Goal: Communication & Community: Participate in discussion

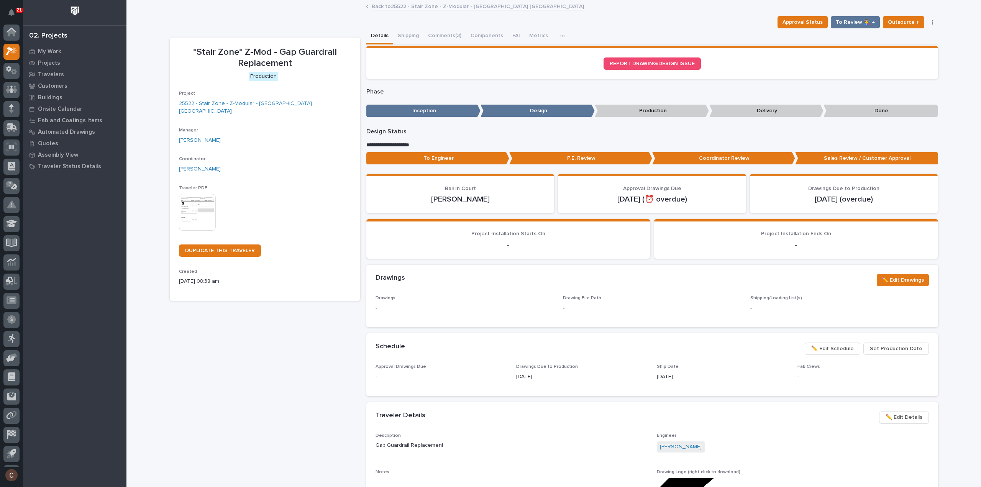
scroll to position [17, 0]
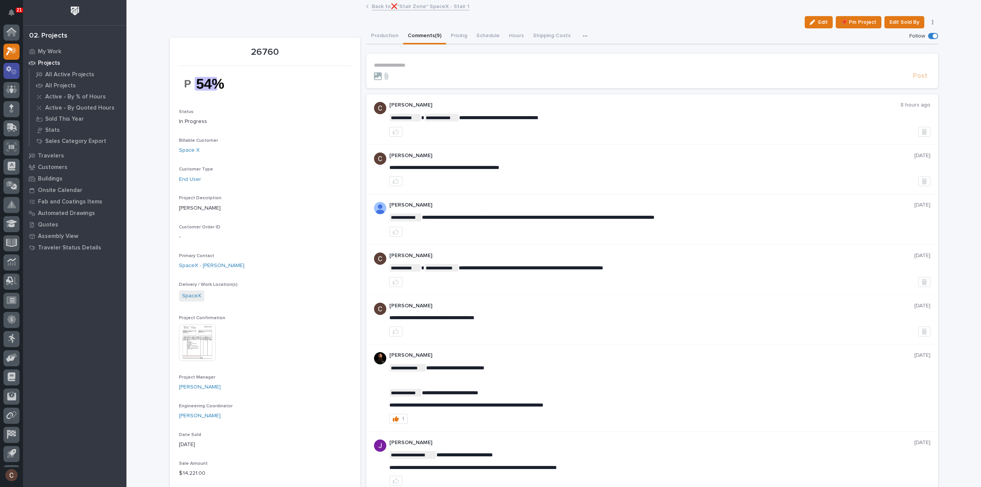
scroll to position [17, 0]
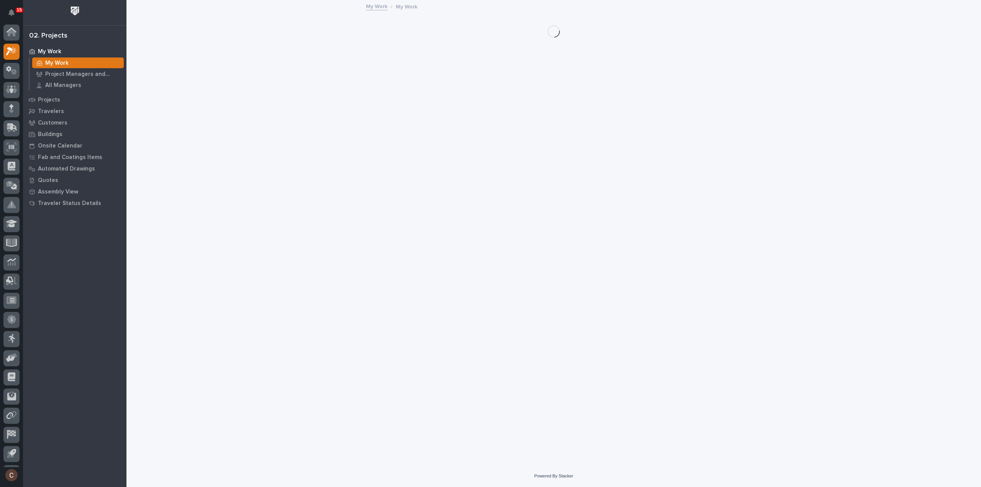
scroll to position [17, 0]
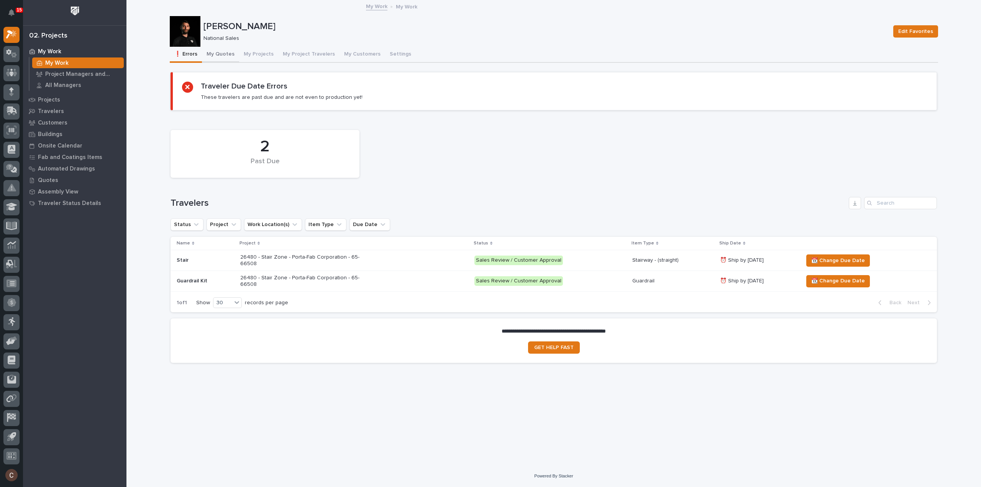
click at [231, 51] on button "My Quotes" at bounding box center [220, 55] width 37 height 16
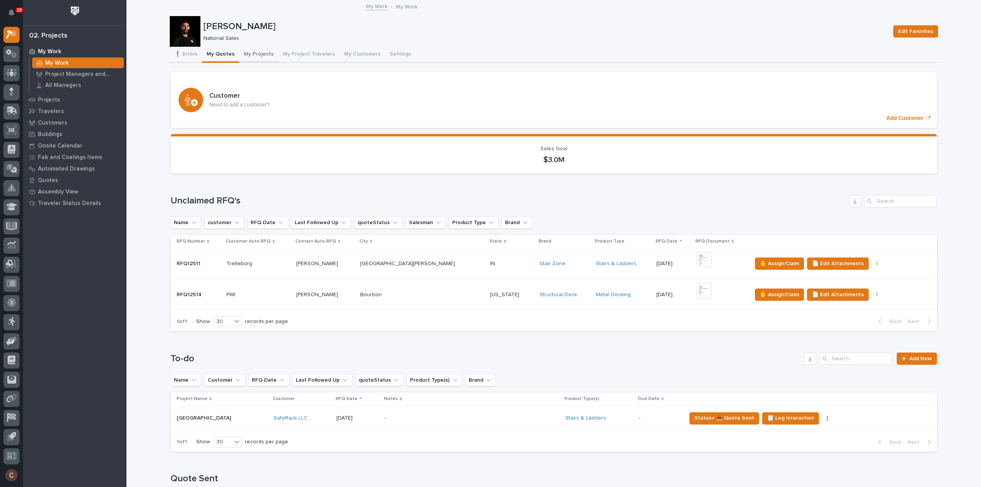
click at [262, 54] on button "My Projects" at bounding box center [258, 55] width 39 height 16
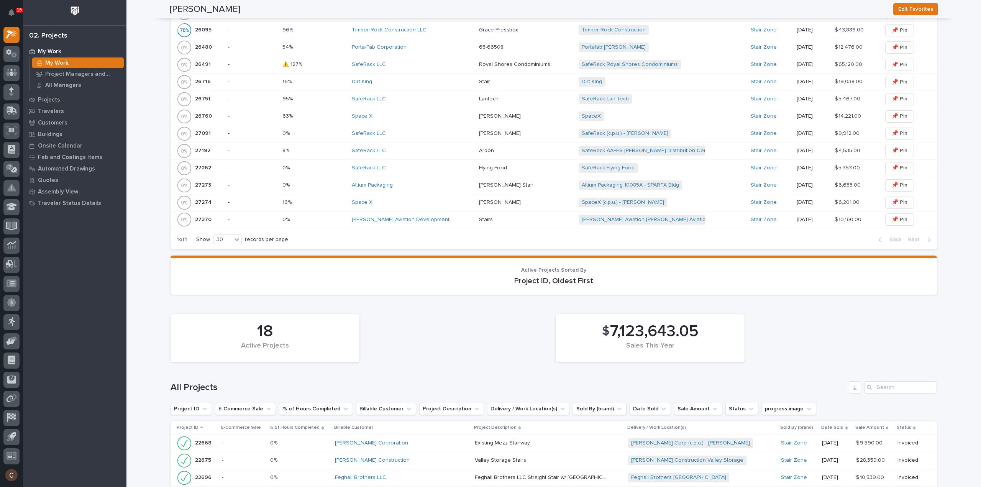
scroll to position [460, 0]
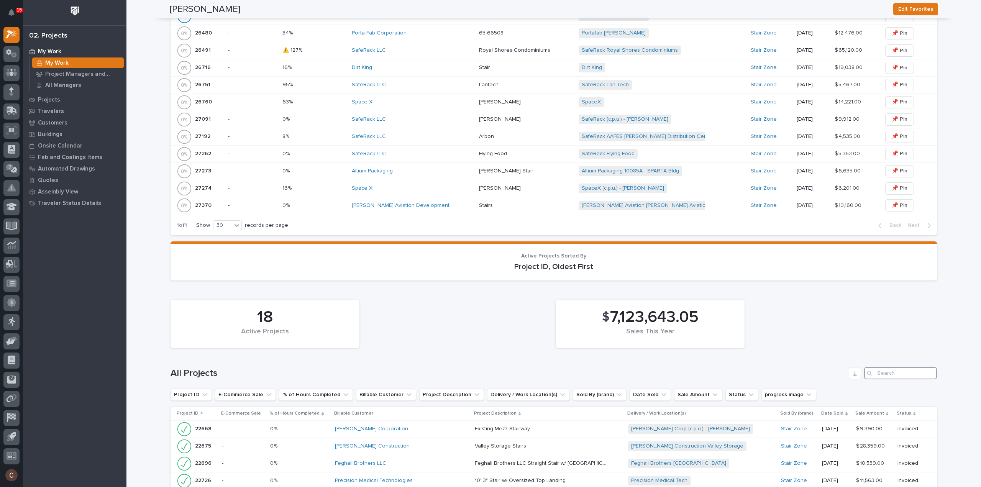
click at [908, 371] on input "Search" at bounding box center [900, 373] width 73 height 12
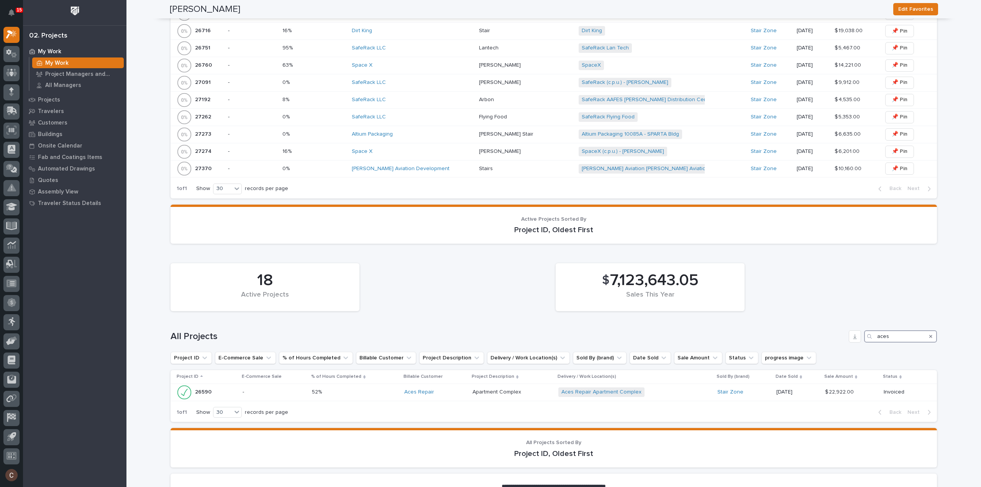
scroll to position [480, 0]
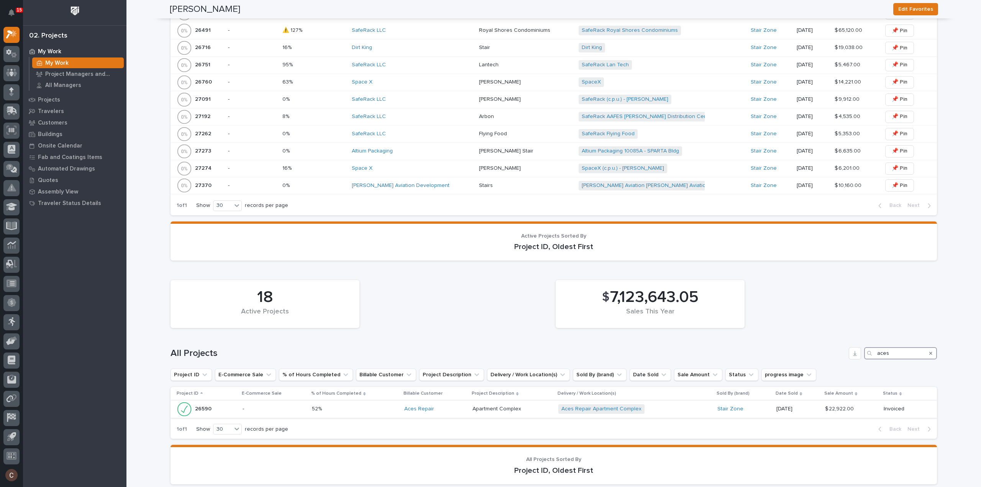
type input "aces"
click at [365, 406] on p at bounding box center [355, 409] width 86 height 7
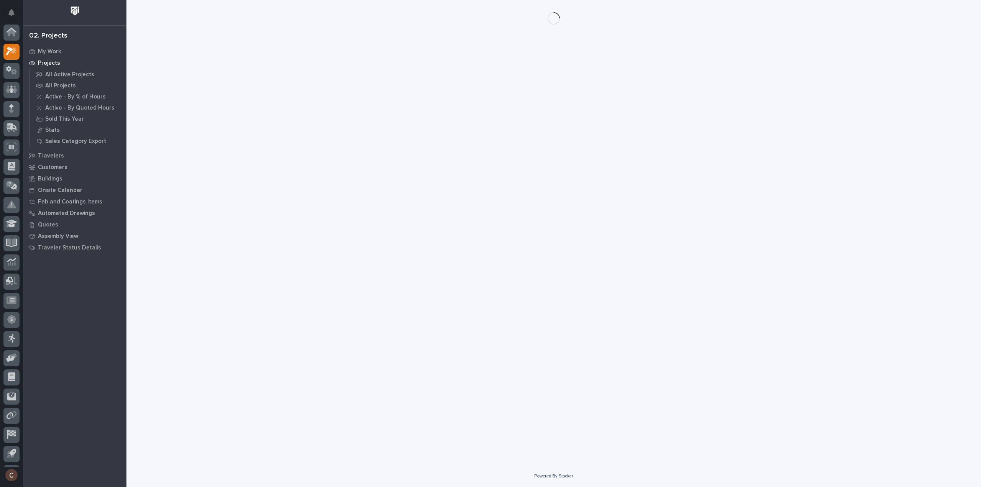
scroll to position [17, 0]
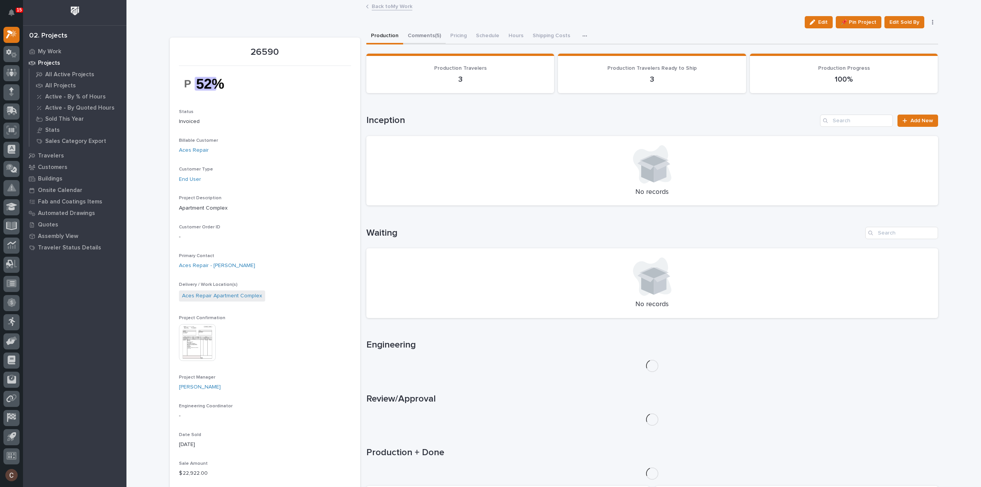
click at [424, 28] on button "Comments (5)" at bounding box center [424, 36] width 43 height 16
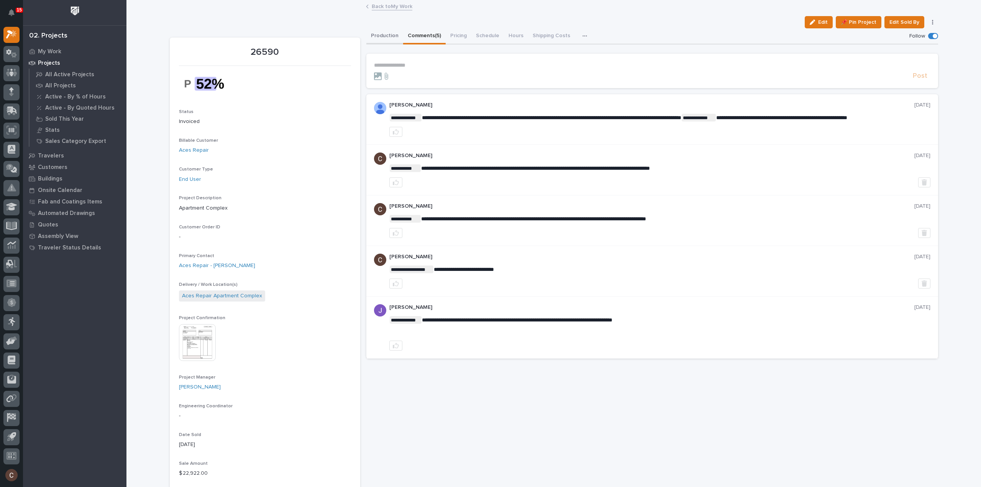
click at [372, 36] on button "Production" at bounding box center [384, 36] width 37 height 16
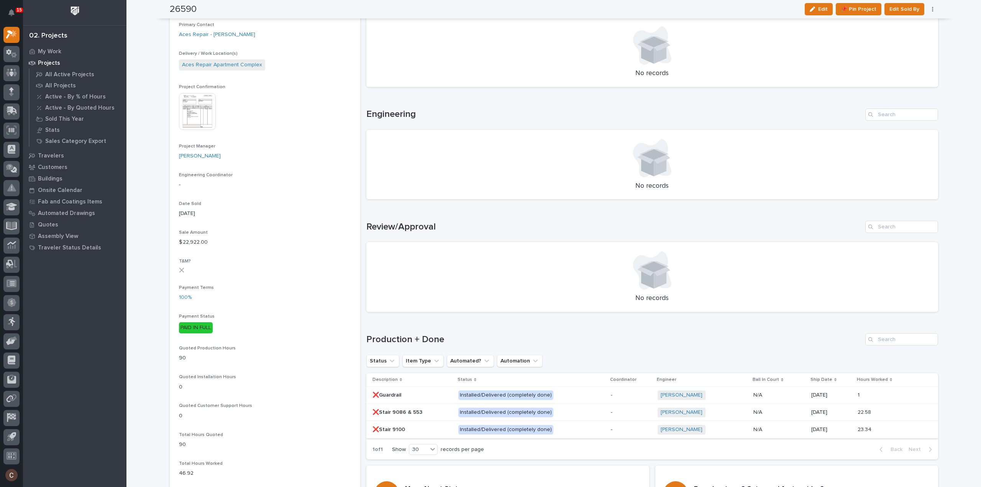
scroll to position [307, 0]
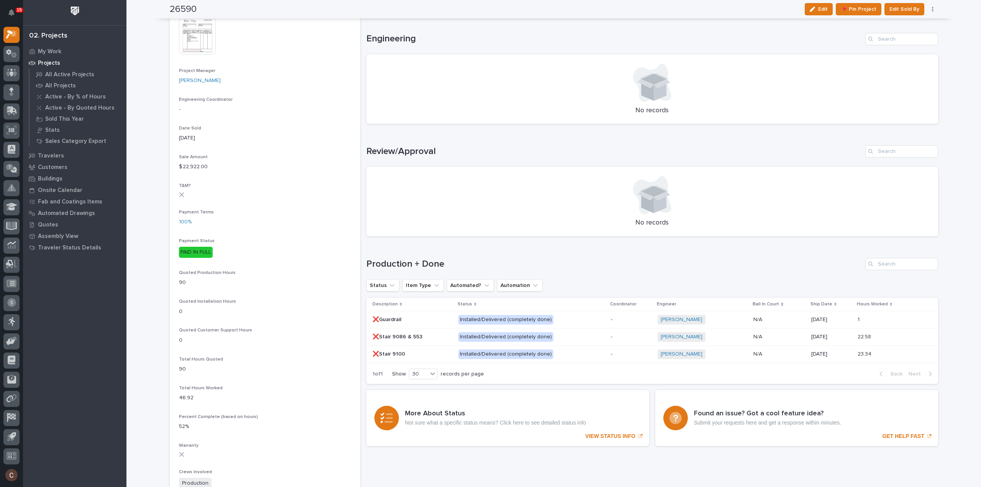
click at [432, 335] on p at bounding box center [412, 337] width 80 height 7
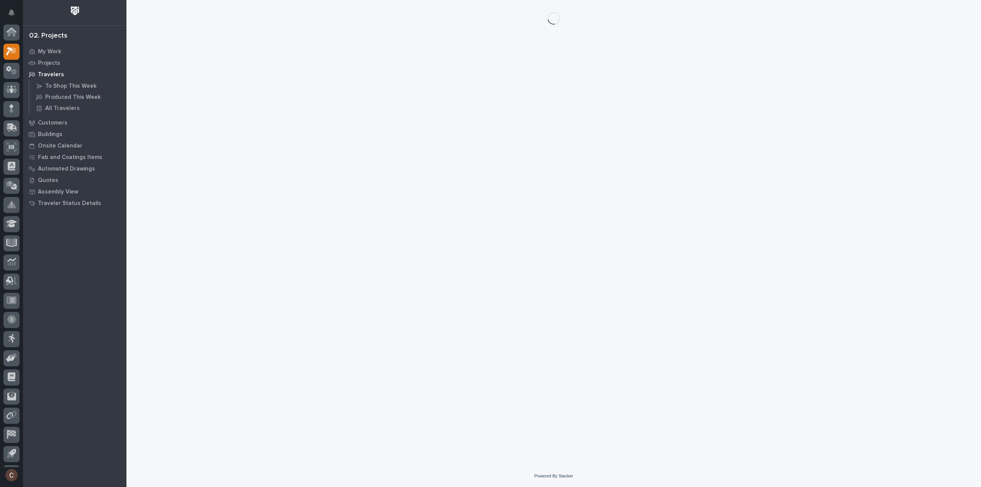
scroll to position [17, 0]
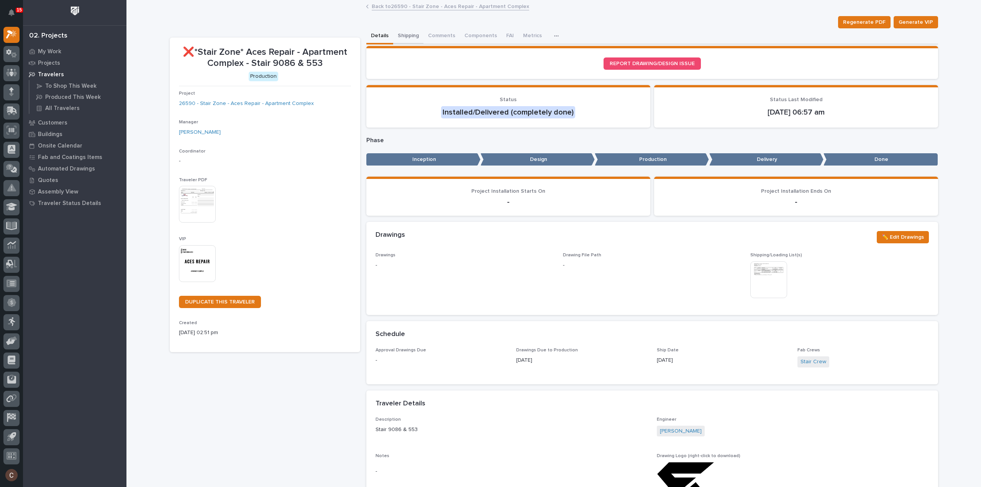
click at [398, 33] on button "Shipping" at bounding box center [408, 36] width 30 height 16
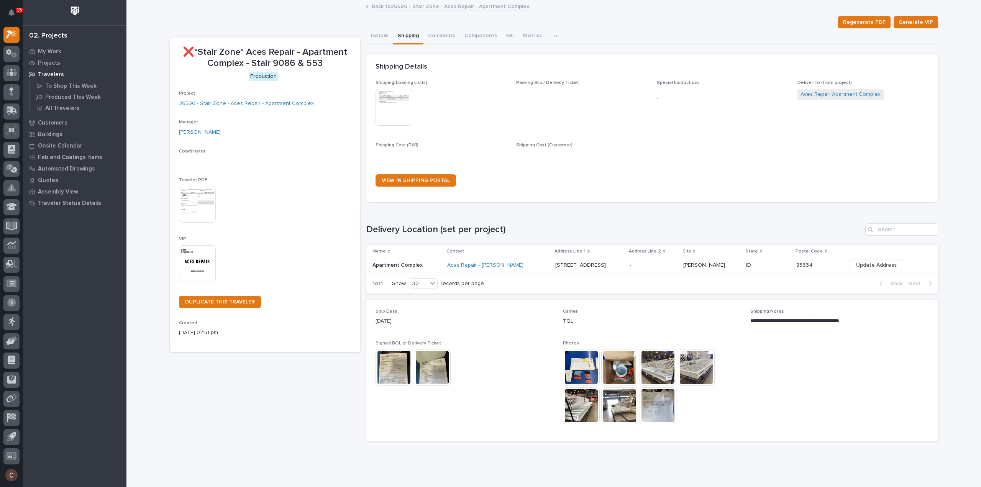
scroll to position [20, 0]
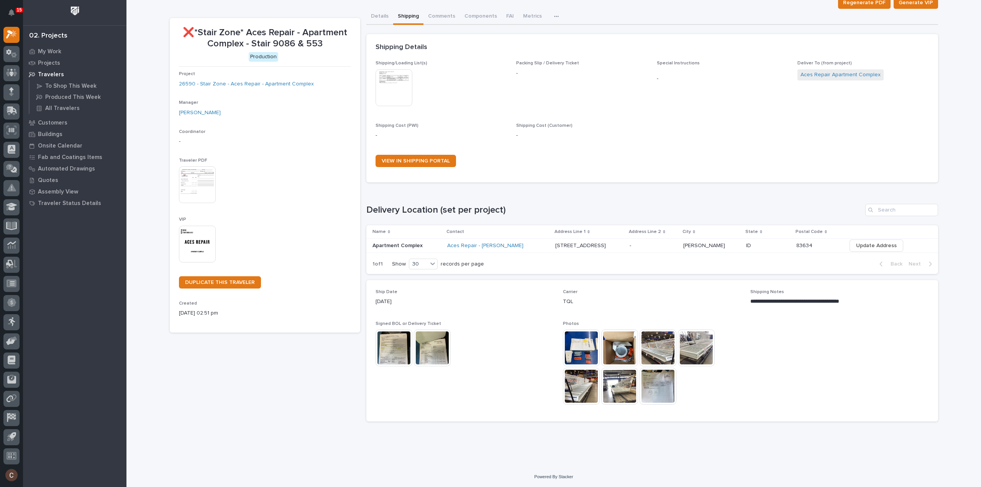
click at [618, 348] on img at bounding box center [619, 348] width 37 height 37
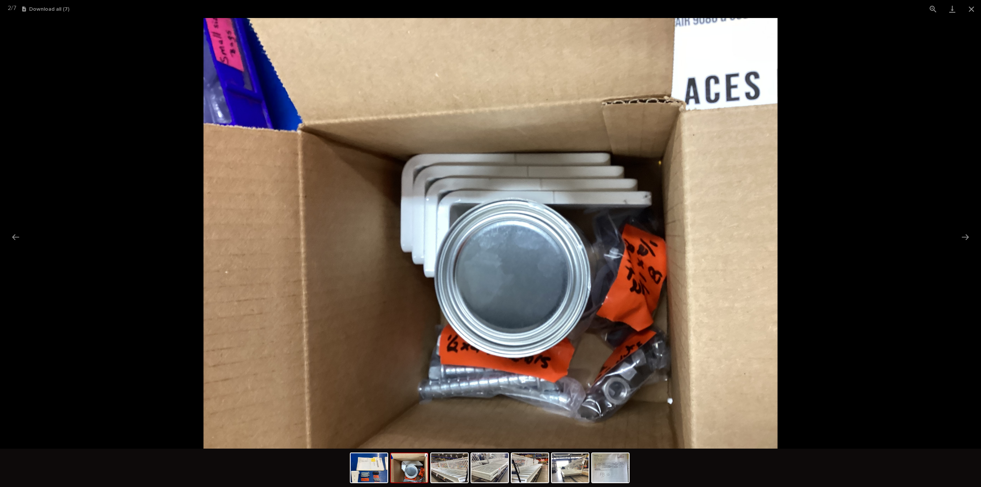
scroll to position [0, 0]
click at [804, 252] on picture at bounding box center [490, 233] width 981 height 431
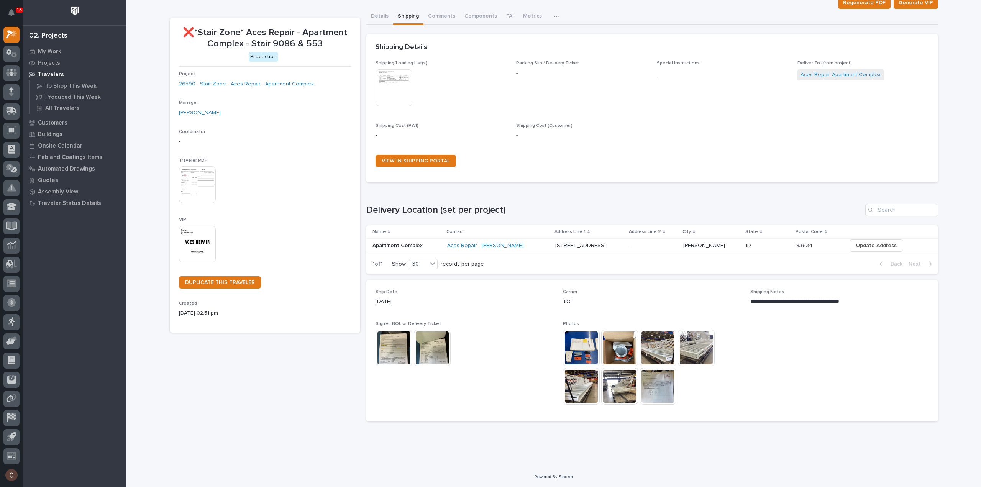
click at [658, 381] on img at bounding box center [658, 386] width 37 height 37
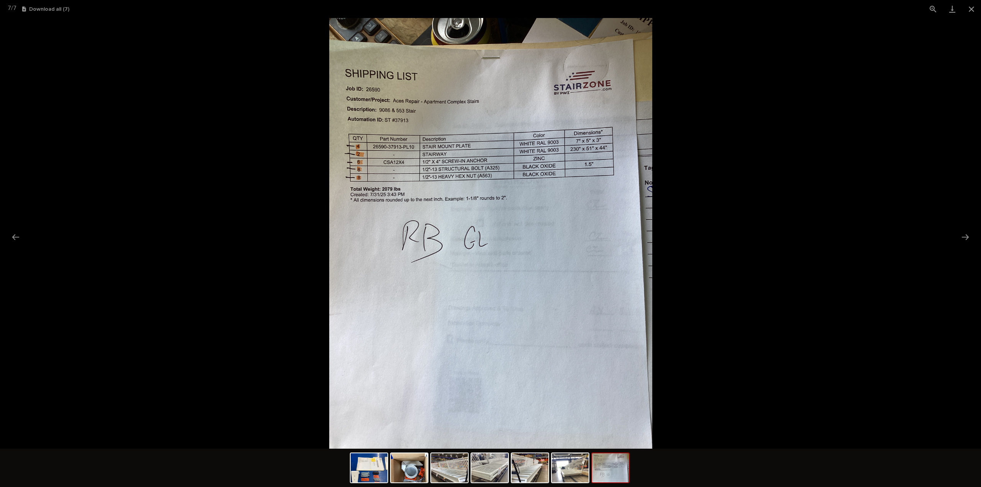
click at [742, 305] on picture at bounding box center [490, 233] width 981 height 431
click at [724, 315] on picture at bounding box center [490, 233] width 981 height 431
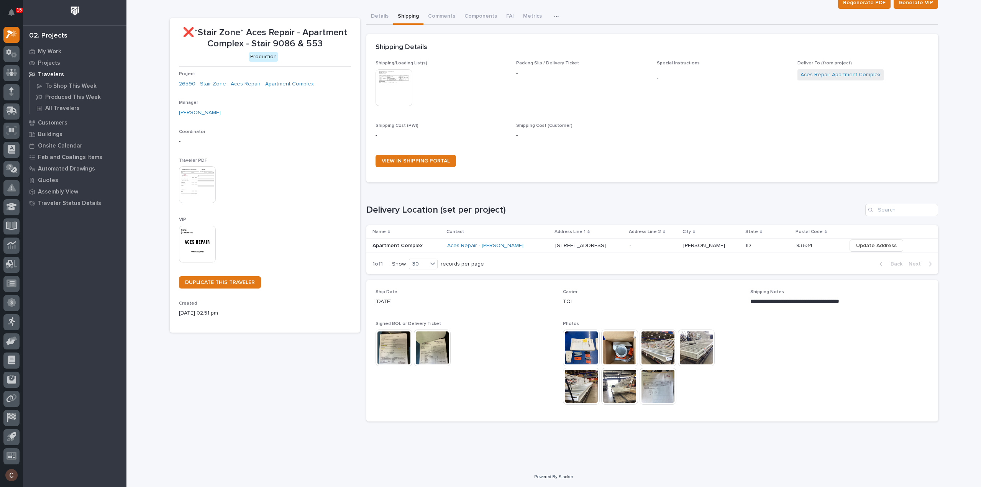
click at [568, 348] on img at bounding box center [581, 348] width 37 height 37
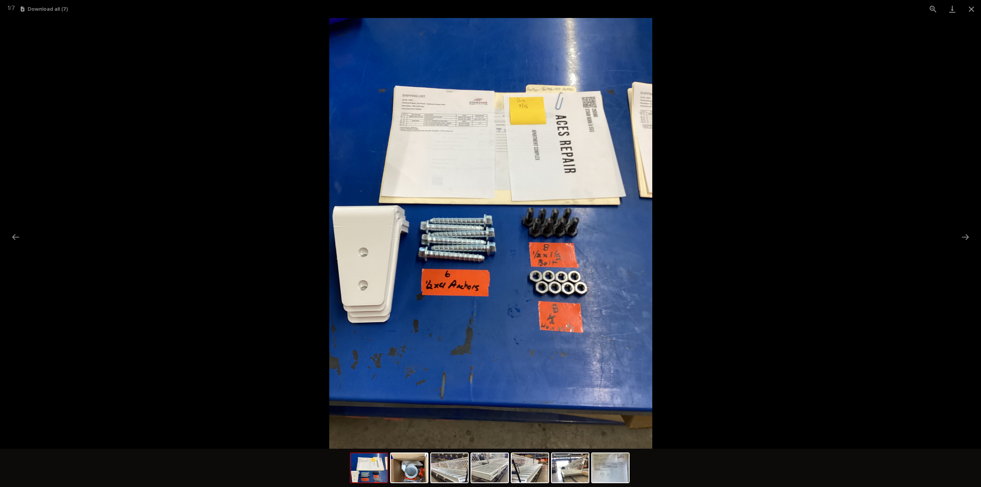
scroll to position [0, 0]
click at [776, 315] on picture at bounding box center [490, 233] width 981 height 431
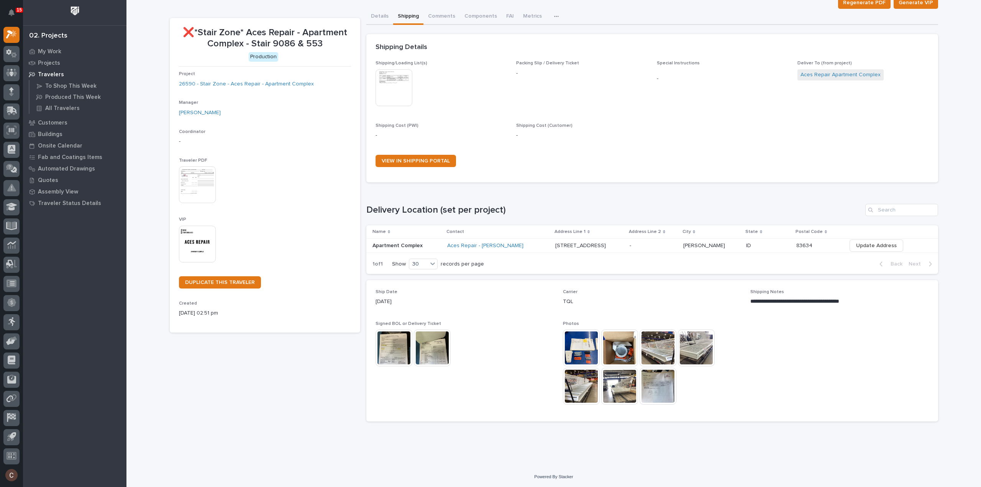
click at [581, 345] on img at bounding box center [581, 348] width 37 height 37
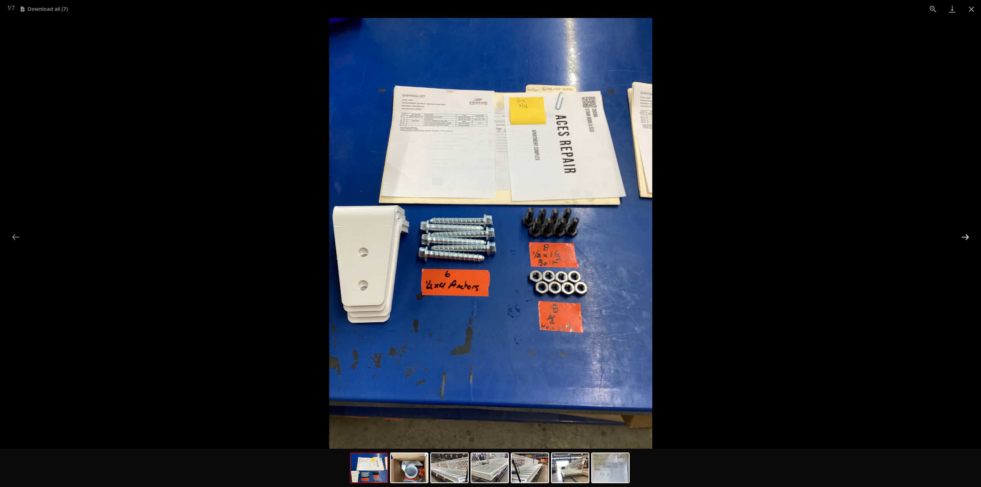
click at [961, 238] on button "Next slide" at bounding box center [965, 237] width 16 height 15
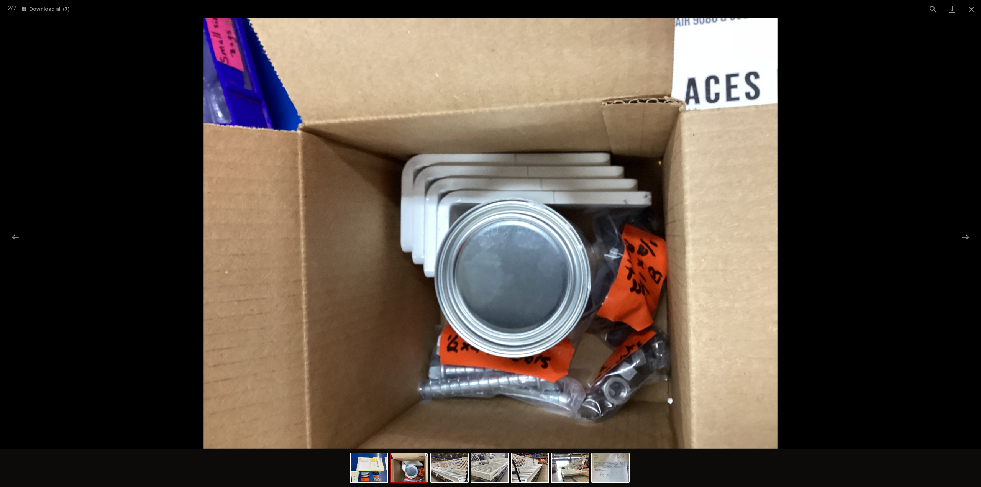
click at [861, 239] on picture at bounding box center [490, 233] width 981 height 431
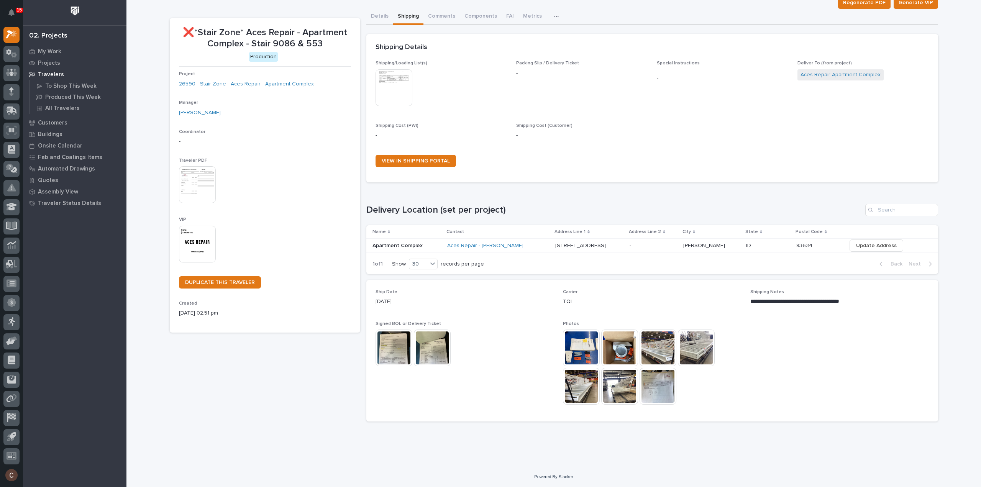
click at [688, 351] on img at bounding box center [696, 348] width 37 height 37
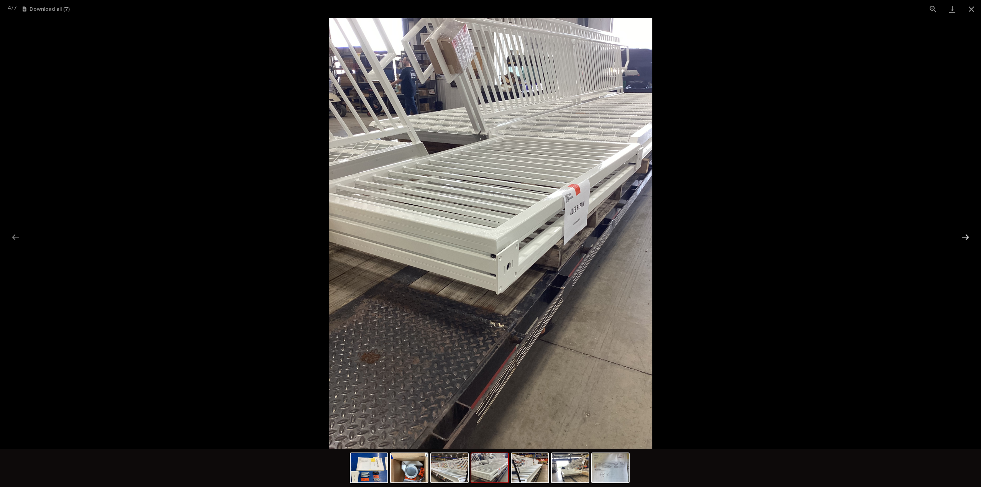
click at [968, 234] on button "Next slide" at bounding box center [965, 237] width 16 height 15
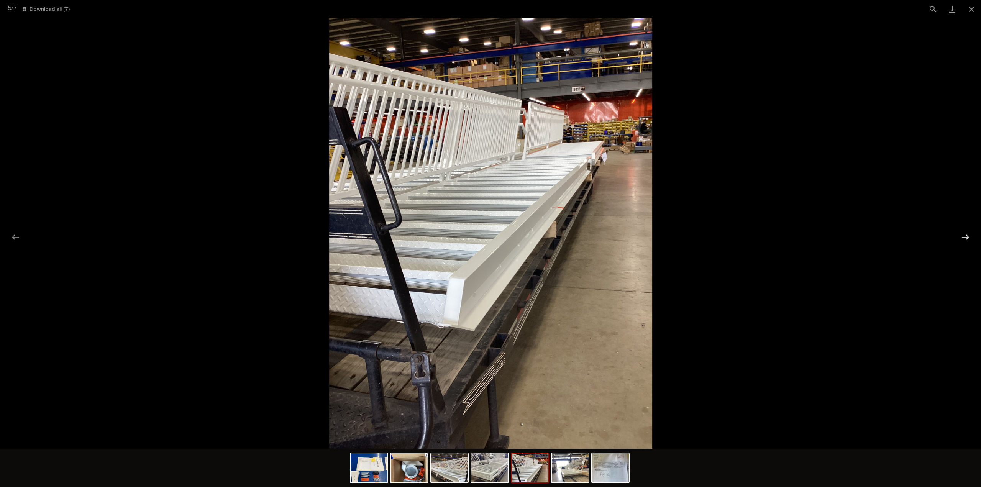
click at [968, 234] on button "Next slide" at bounding box center [965, 237] width 16 height 15
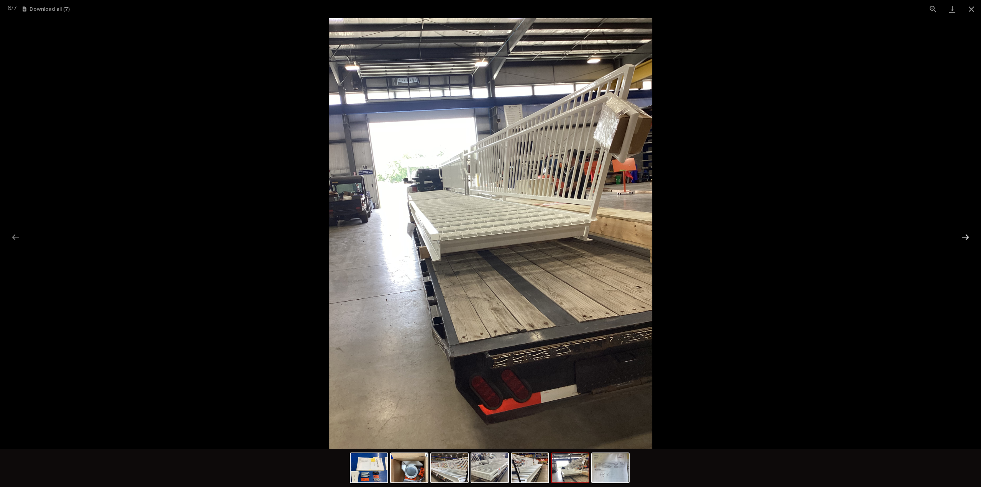
click at [968, 234] on button "Next slide" at bounding box center [965, 237] width 16 height 15
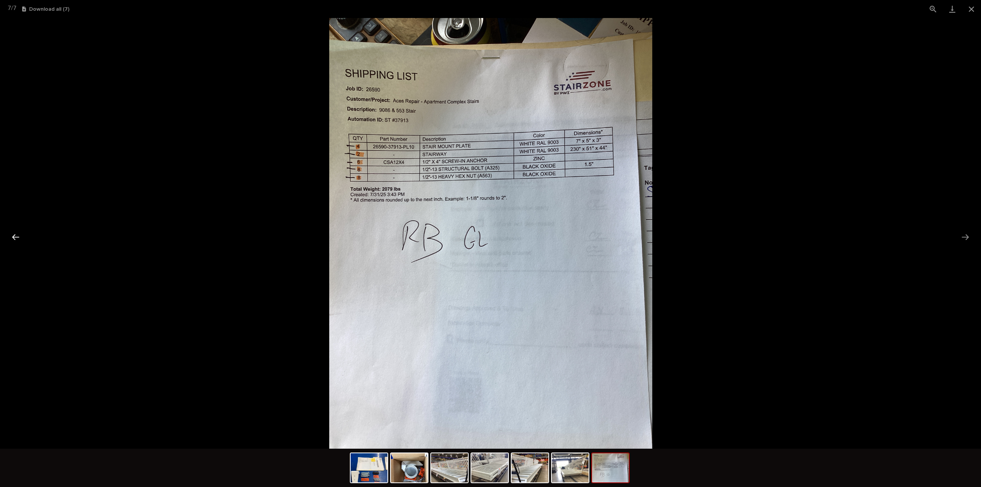
click at [13, 239] on button "Previous slide" at bounding box center [16, 237] width 16 height 15
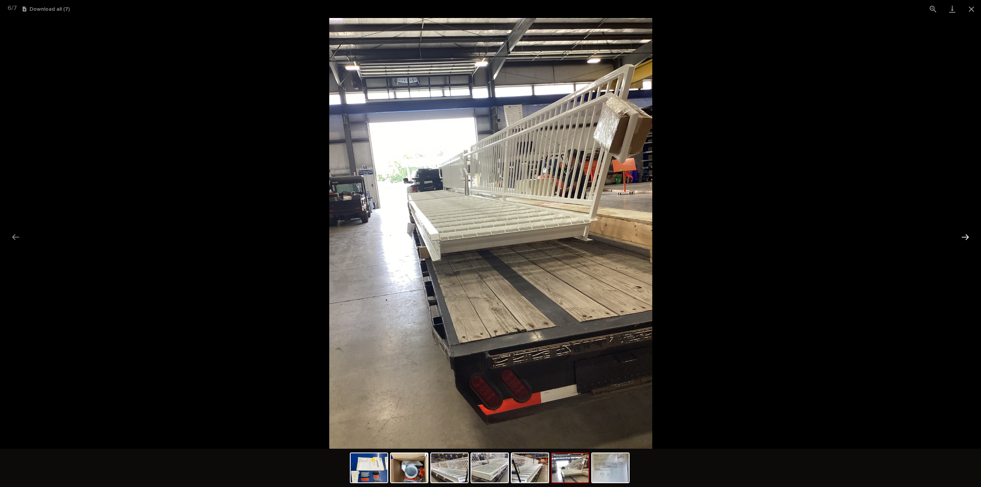
click at [961, 241] on button "Next slide" at bounding box center [965, 237] width 16 height 15
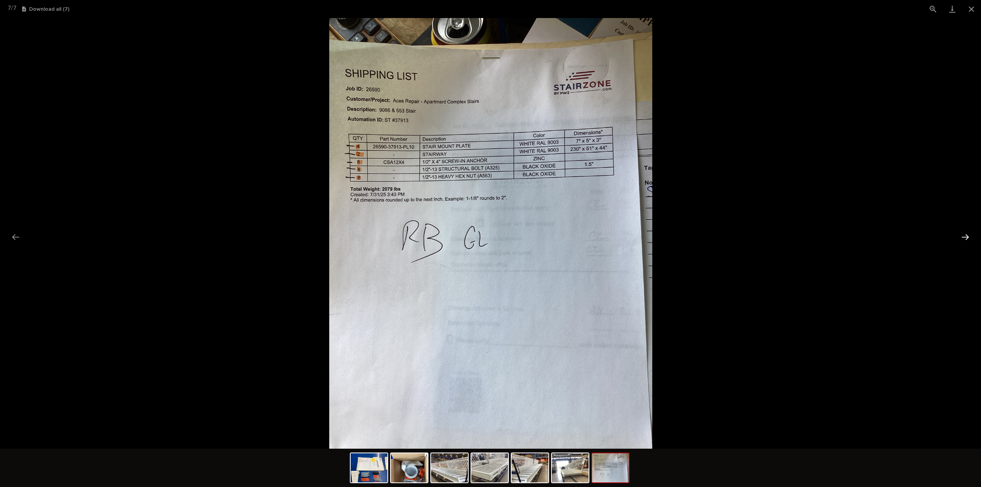
click at [961, 241] on button "Next slide" at bounding box center [965, 237] width 16 height 15
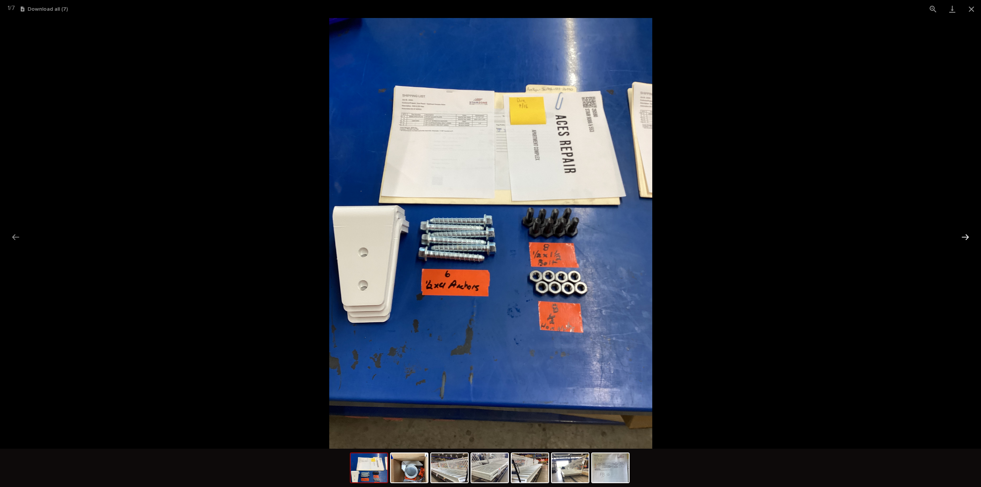
click at [961, 241] on button "Next slide" at bounding box center [965, 237] width 16 height 15
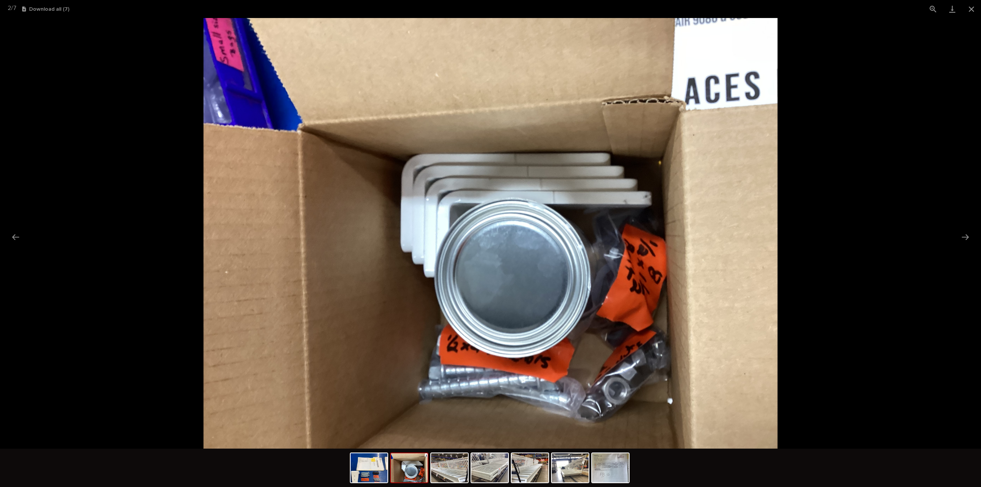
click at [871, 248] on picture at bounding box center [490, 233] width 981 height 431
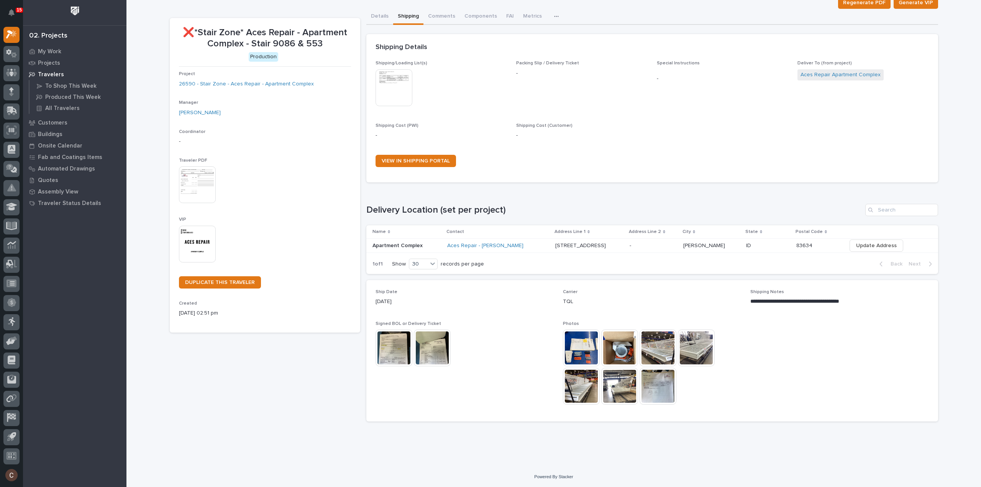
click at [625, 340] on img at bounding box center [619, 348] width 37 height 37
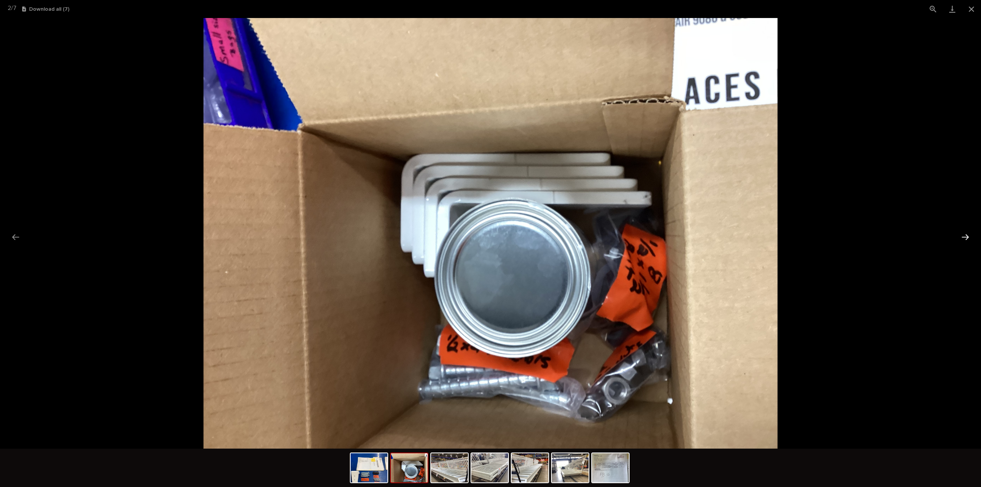
click at [962, 233] on button "Next slide" at bounding box center [965, 237] width 16 height 15
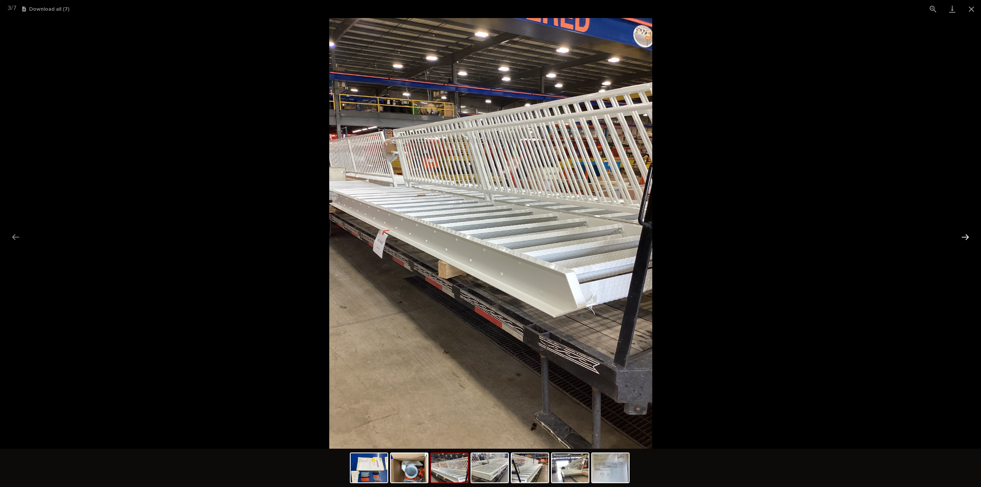
click at [962, 233] on button "Next slide" at bounding box center [965, 237] width 16 height 15
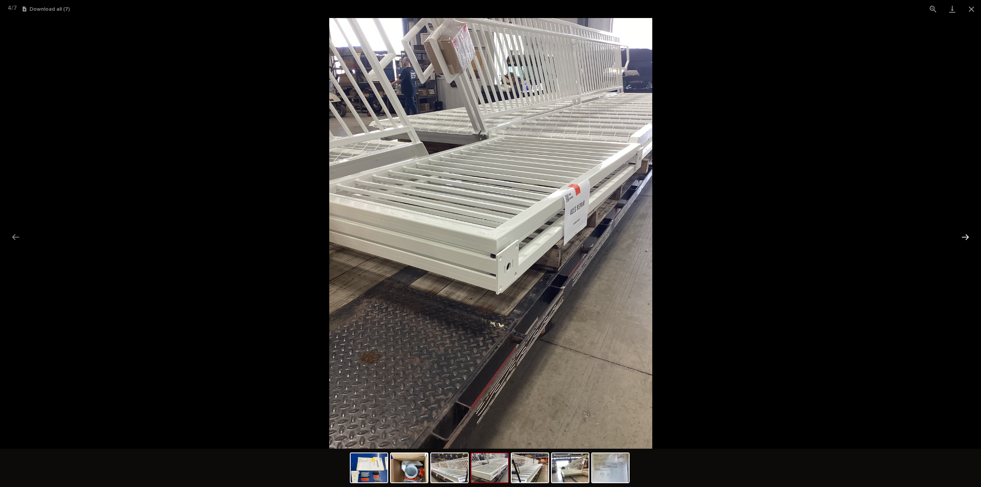
click at [962, 233] on button "Next slide" at bounding box center [965, 237] width 16 height 15
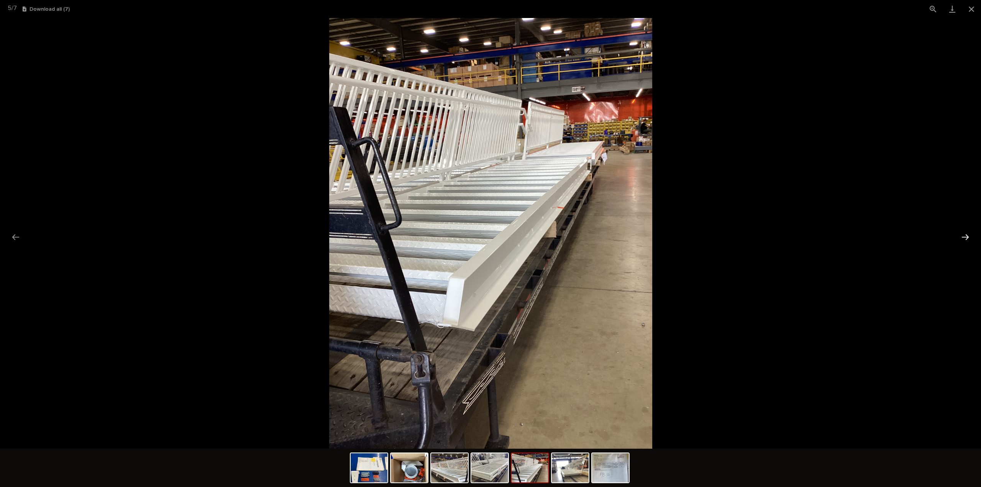
click at [962, 233] on button "Next slide" at bounding box center [965, 237] width 16 height 15
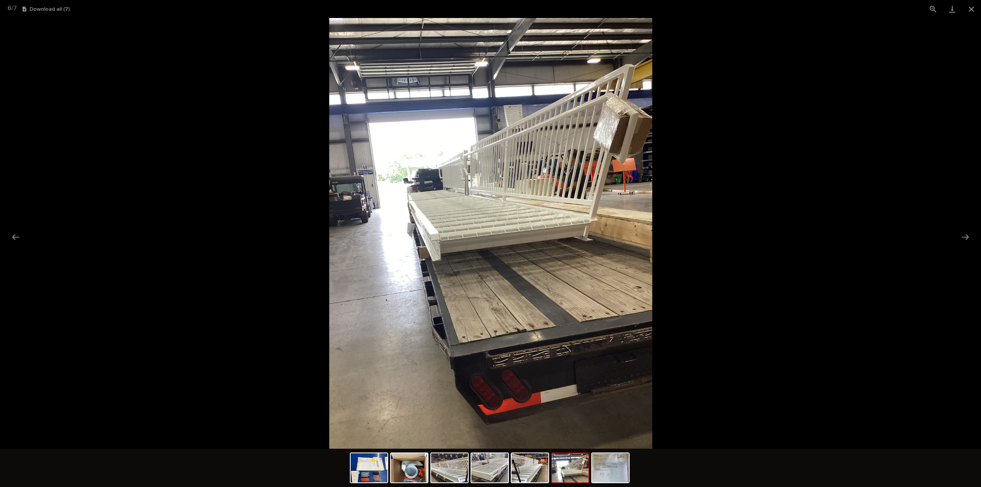
click at [739, 227] on picture at bounding box center [490, 233] width 981 height 431
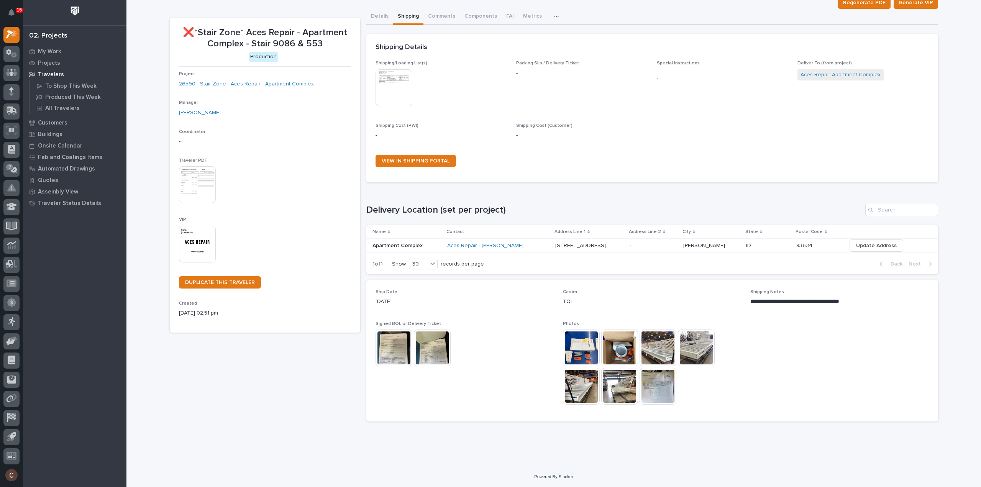
click at [653, 344] on img at bounding box center [658, 348] width 37 height 37
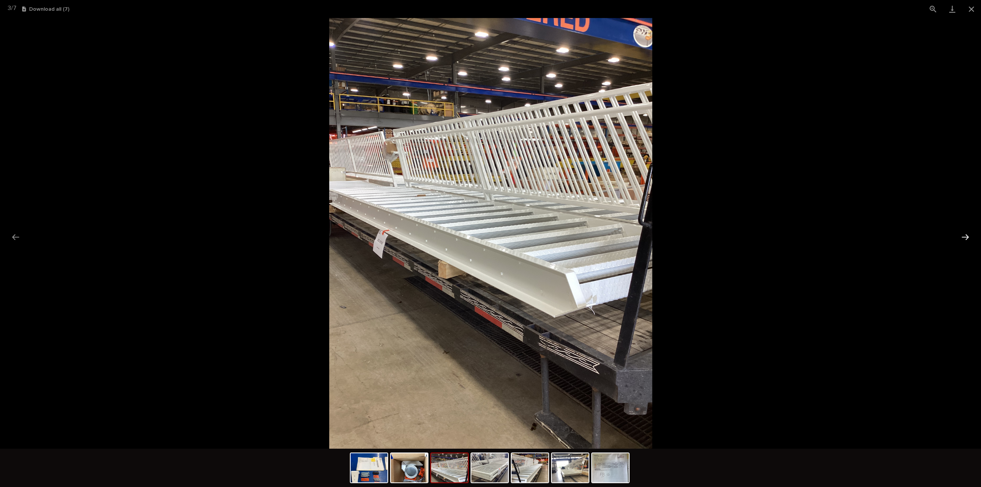
click at [963, 238] on button "Next slide" at bounding box center [965, 237] width 16 height 15
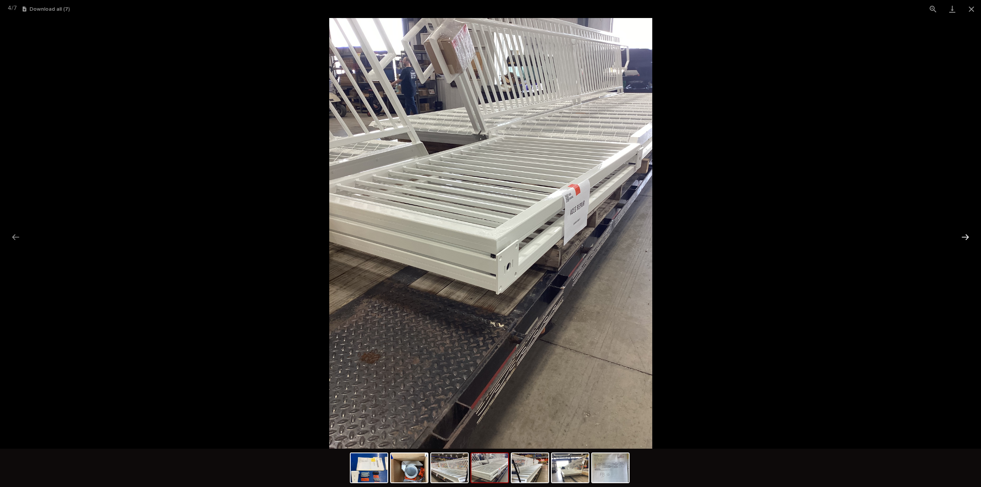
click at [963, 238] on button "Next slide" at bounding box center [965, 237] width 16 height 15
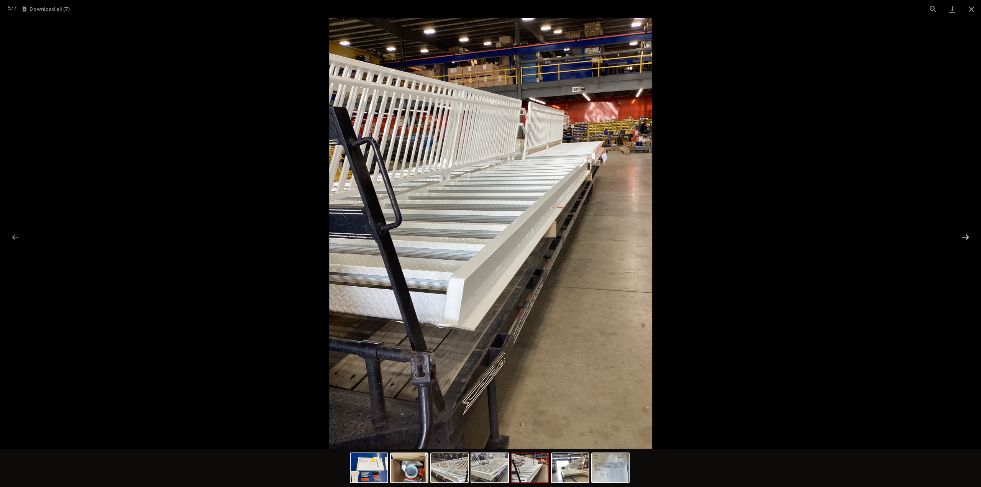
click at [963, 238] on button "Next slide" at bounding box center [965, 237] width 16 height 15
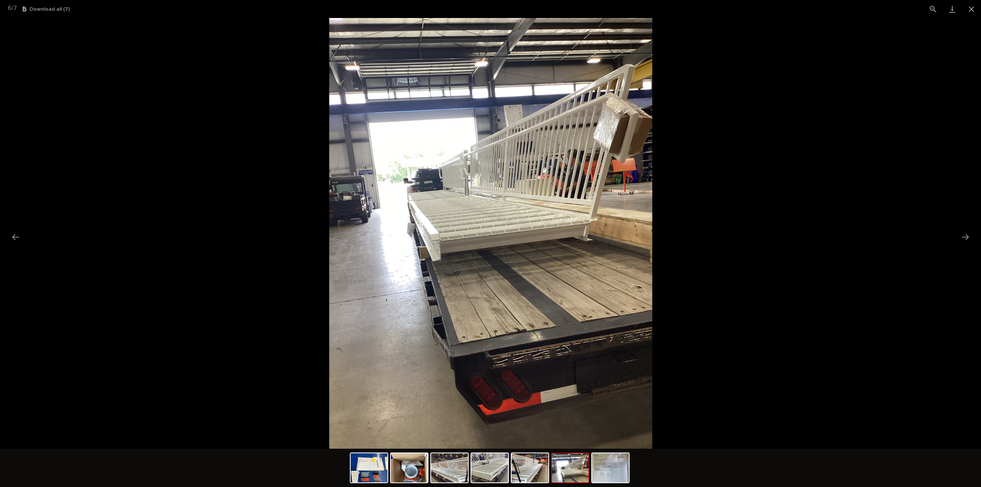
click at [749, 227] on picture at bounding box center [490, 233] width 981 height 431
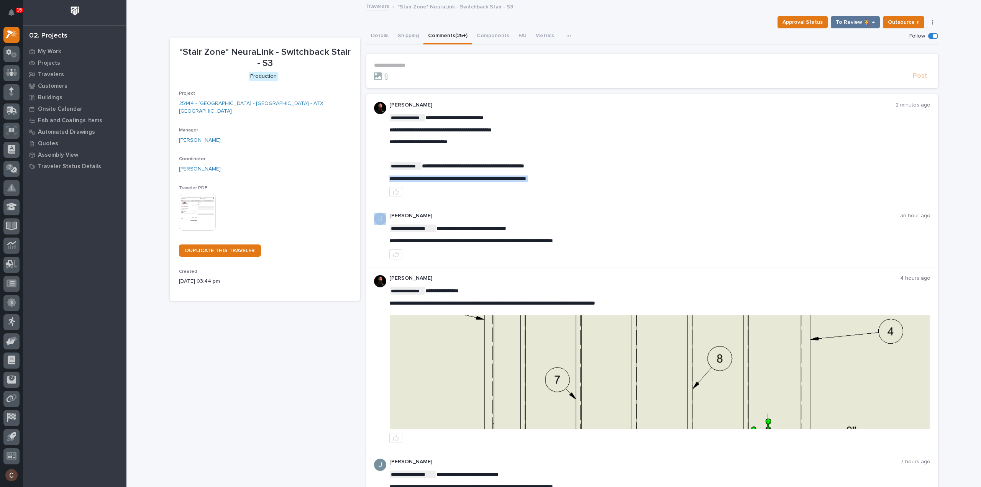
click at [431, 176] on span "**********" at bounding box center [457, 178] width 137 height 5
copy div "**********"
click at [395, 191] on icon "button" at bounding box center [396, 192] width 6 height 6
click at [658, 166] on p "**********" at bounding box center [659, 166] width 541 height 8
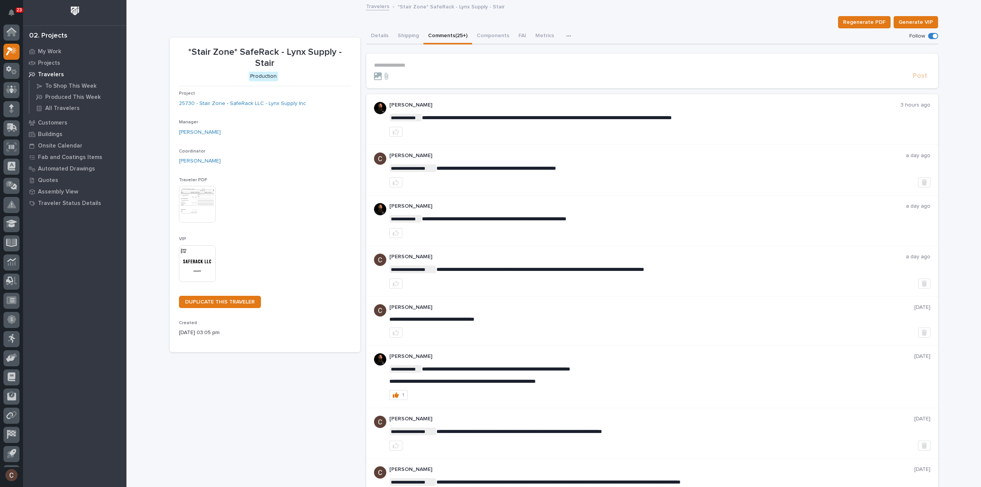
scroll to position [17, 0]
click at [427, 69] on form "**********" at bounding box center [652, 71] width 556 height 18
click at [427, 66] on p "**********" at bounding box center [652, 65] width 556 height 7
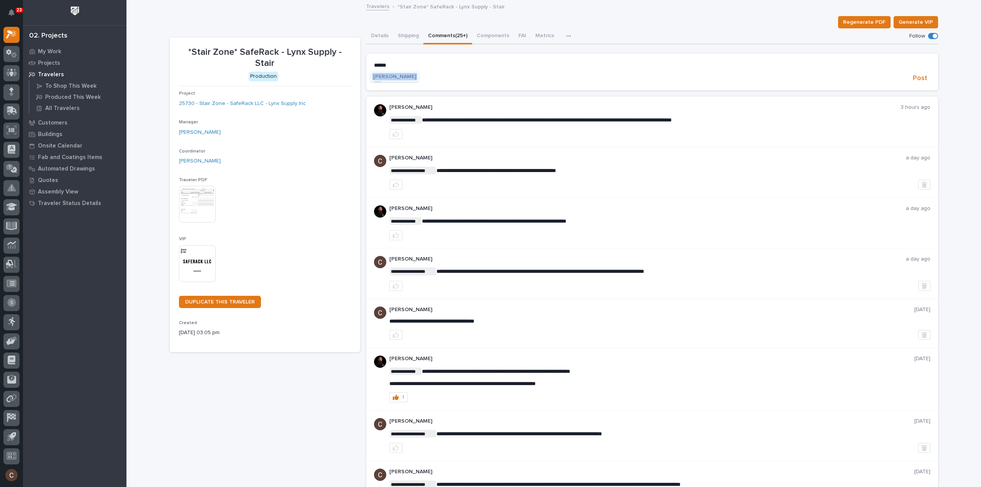
click at [397, 75] on span "Wynne Hochstetler" at bounding box center [394, 76] width 43 height 5
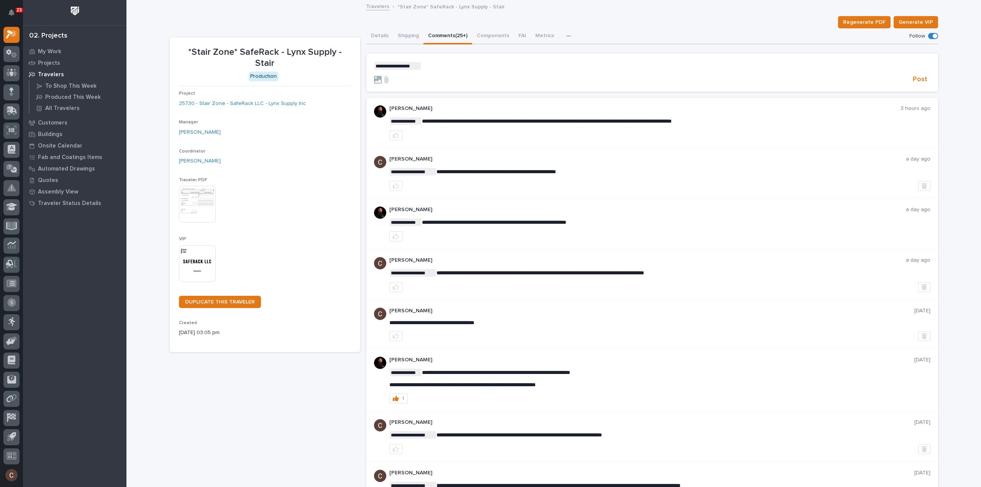
click at [455, 70] on form "**********" at bounding box center [652, 73] width 556 height 22
click at [456, 64] on p "**********" at bounding box center [652, 66] width 556 height 8
click at [468, 65] on span "**********" at bounding box center [499, 65] width 156 height 5
drag, startPoint x: 618, startPoint y: 65, endPoint x: 530, endPoint y: 66, distance: 87.4
click at [527, 65] on p "**********" at bounding box center [652, 66] width 556 height 8
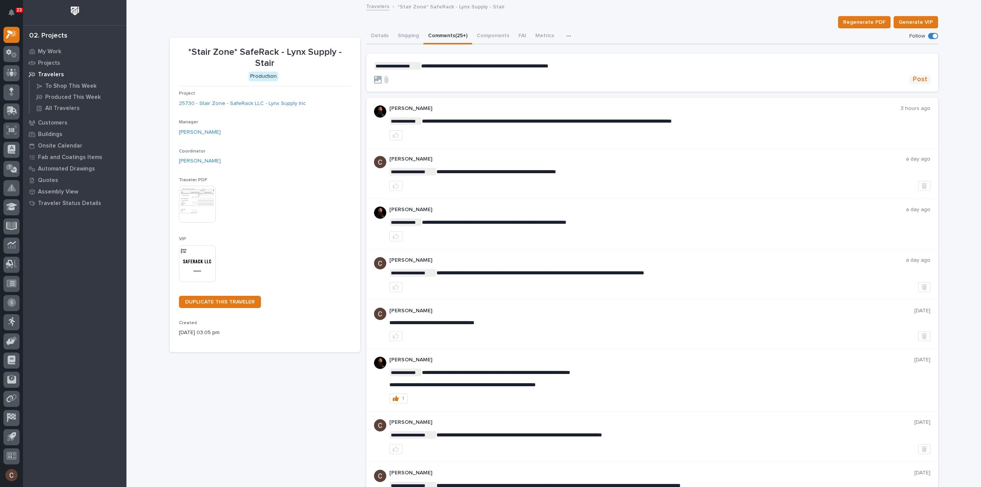
click at [914, 79] on span "Post" at bounding box center [920, 79] width 15 height 9
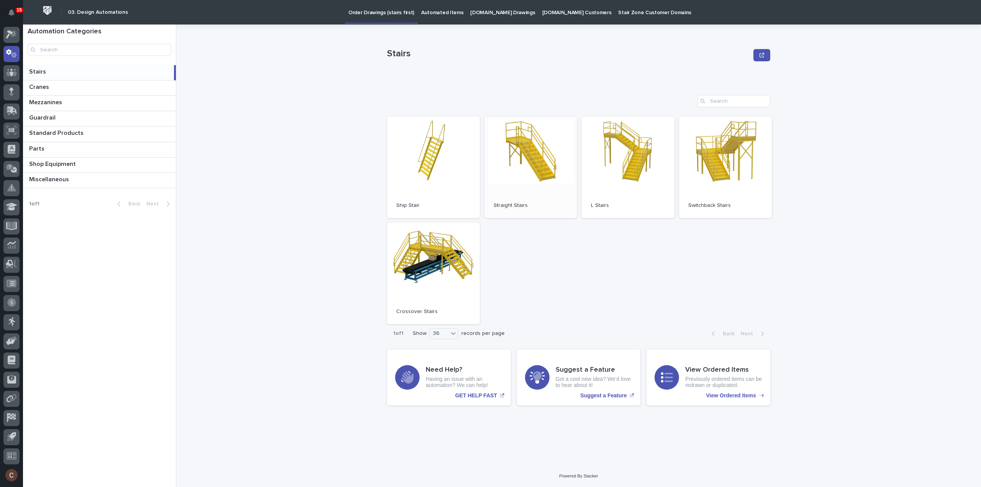
click at [524, 175] on link "Open" at bounding box center [530, 167] width 93 height 102
